Goal: Task Accomplishment & Management: Manage account settings

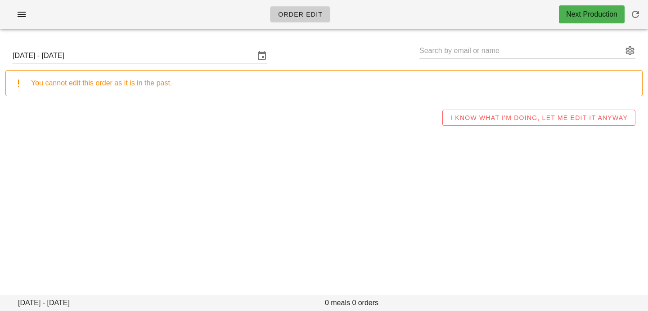
type input "[PERSON_NAME] ([EMAIL_ADDRESS][DOMAIN_NAME])"
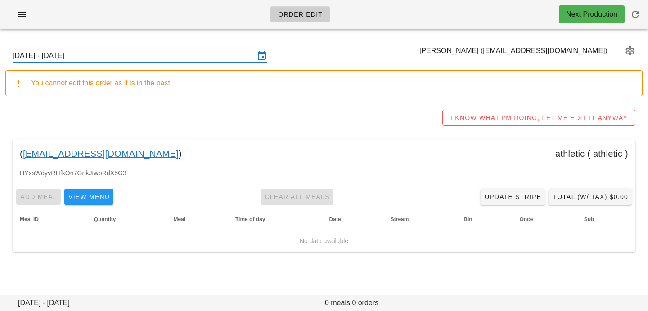
click at [159, 58] on input "[DATE] - [DATE]" at bounding box center [134, 56] width 242 height 14
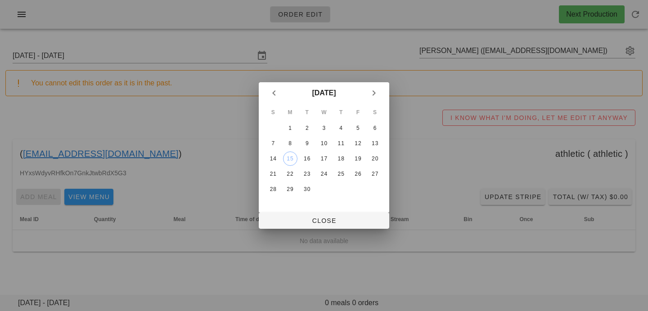
click at [284, 164] on td "15" at bounding box center [290, 159] width 16 height 14
click at [286, 161] on div "15" at bounding box center [289, 159] width 13 height 6
click at [298, 209] on div "S M T W T F S 1 2 3 4 5 6 7 8 9 10 11 12 13 14 15 16 17 18 19 20 21 22 23 24 25…" at bounding box center [324, 158] width 130 height 109
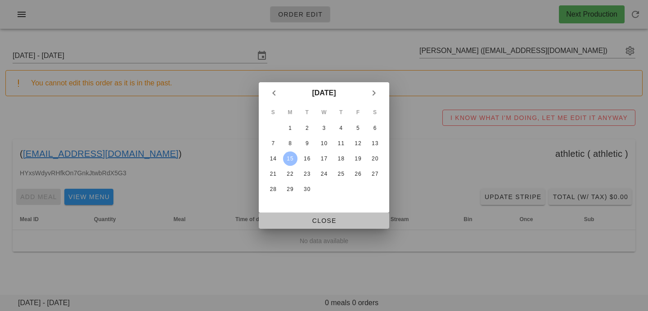
click at [297, 223] on span "Close" at bounding box center [324, 220] width 116 height 7
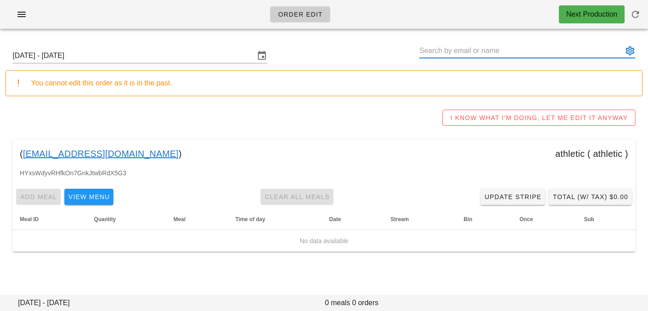
click at [550, 56] on input "text" at bounding box center [520, 51] width 203 height 14
paste input "[EMAIL_ADDRESS][DOMAIN_NAME]"
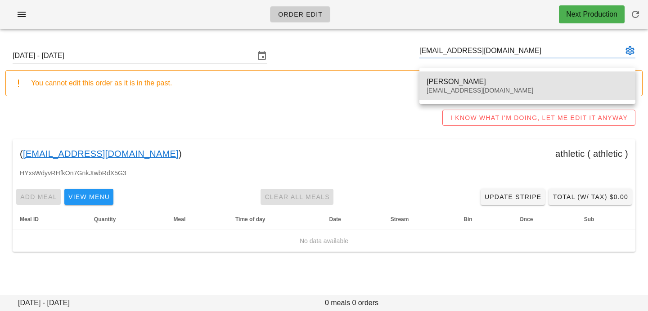
click at [519, 80] on div "[PERSON_NAME]" at bounding box center [526, 81] width 201 height 9
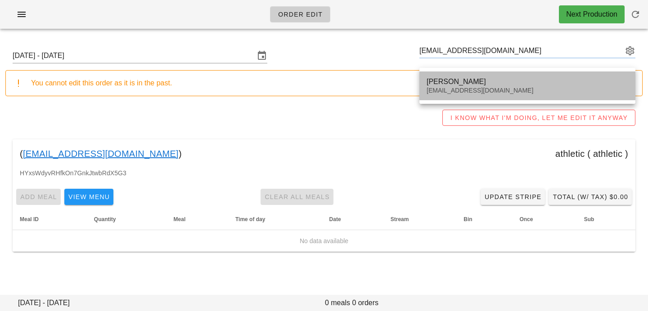
type input "[PERSON_NAME] ([EMAIL_ADDRESS][DOMAIN_NAME])"
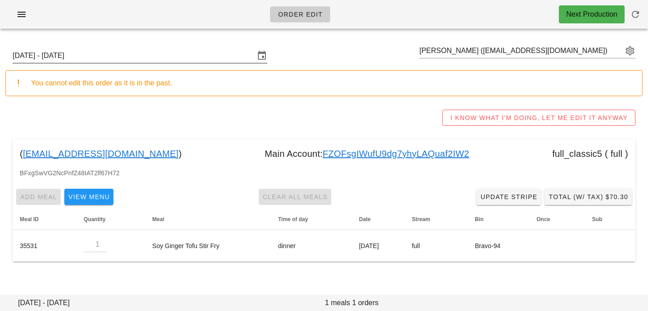
click at [228, 55] on input "Sunday September 14 - Saturday September 20" at bounding box center [134, 56] width 242 height 14
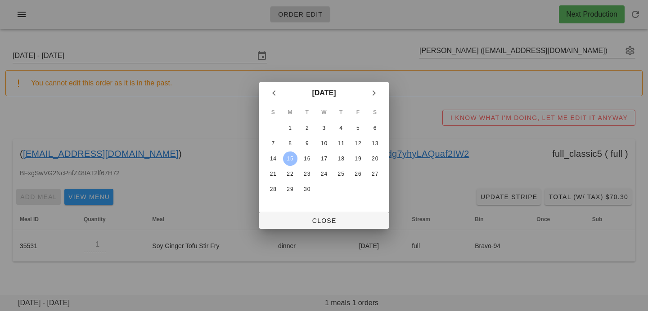
click at [291, 151] on table "S M T W T F S 1 2 3 4 5 6 7 8 9 10 11 12 13 14 15 16 17 18 19 20 21 22 23 24 25…" at bounding box center [324, 151] width 120 height 94
click at [291, 142] on div "8" at bounding box center [290, 143] width 14 height 6
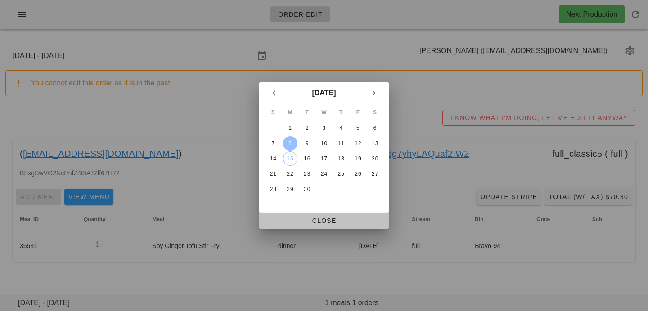
click at [293, 217] on span "Close" at bounding box center [324, 220] width 116 height 7
type input "Sunday September 7 - Saturday September 13"
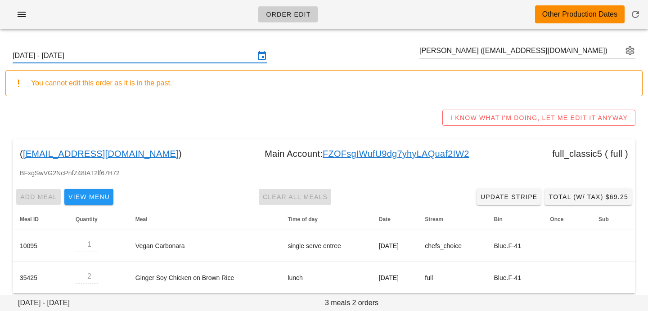
scroll to position [9, 0]
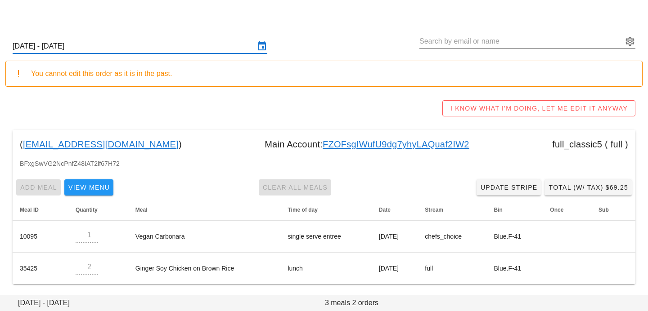
click at [537, 41] on input "text" at bounding box center [520, 41] width 203 height 14
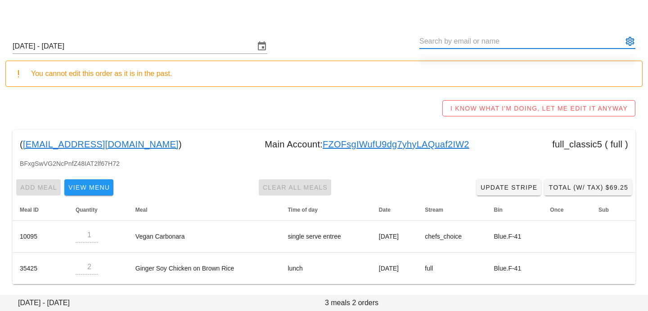
paste input "[EMAIL_ADDRESS][DOMAIN_NAME]"
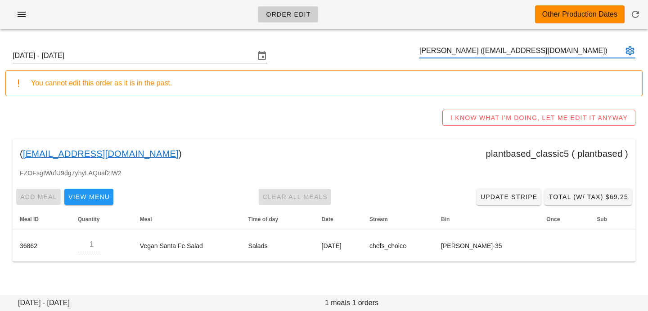
type input "[PERSON_NAME] ([EMAIL_ADDRESS][DOMAIN_NAME])"
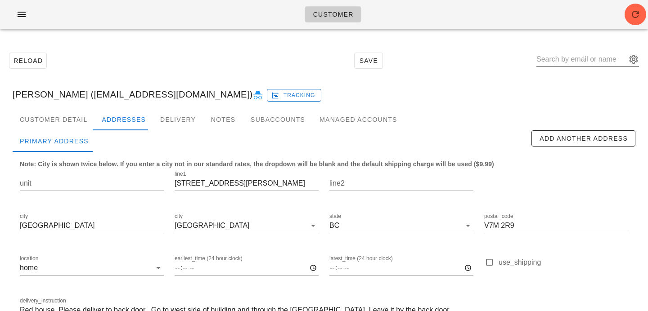
click at [603, 58] on input "text" at bounding box center [581, 59] width 90 height 14
paste input "[EMAIL_ADDRESS][DOMAIN_NAME]"
type input "[EMAIL_ADDRESS][DOMAIN_NAME]"
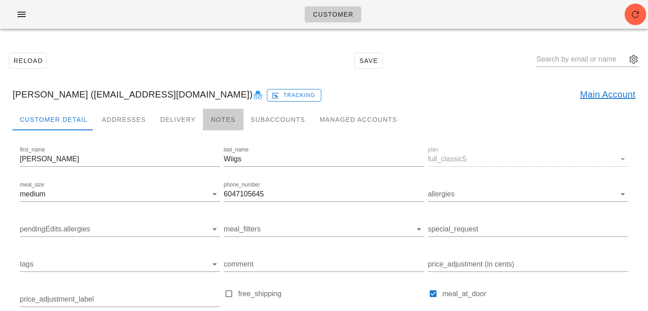
click at [222, 124] on div "Notes" at bounding box center [223, 120] width 40 height 22
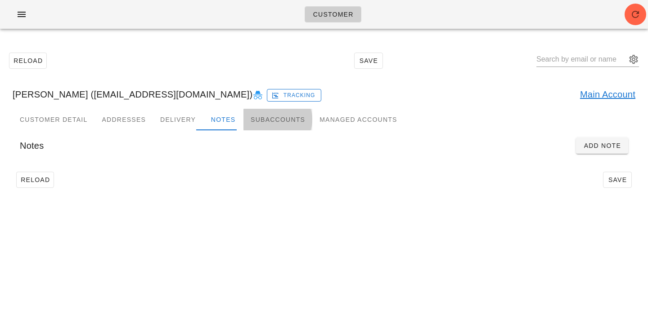
click at [266, 122] on div "Subaccounts" at bounding box center [277, 120] width 69 height 22
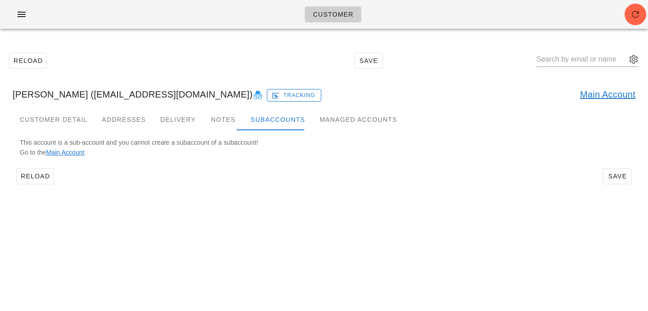
click at [68, 151] on link "Main Account" at bounding box center [65, 152] width 38 height 7
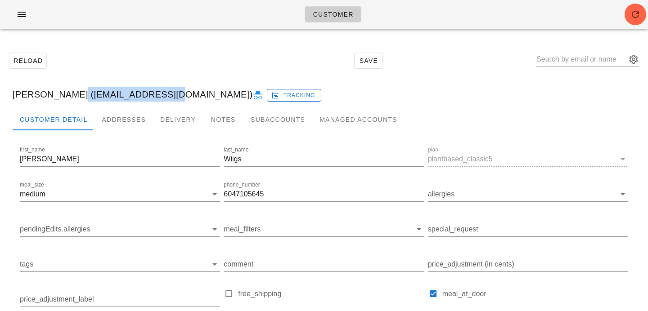
drag, startPoint x: 65, startPoint y: 94, endPoint x: 156, endPoint y: 93, distance: 90.9
click at [156, 93] on div "[PERSON_NAME] ([EMAIL_ADDRESS][DOMAIN_NAME]) Tracking" at bounding box center [323, 94] width 637 height 29
copy div "[EMAIL_ADDRESS][DOMAIN_NAME]"
